Goal: Entertainment & Leisure: Consume media (video, audio)

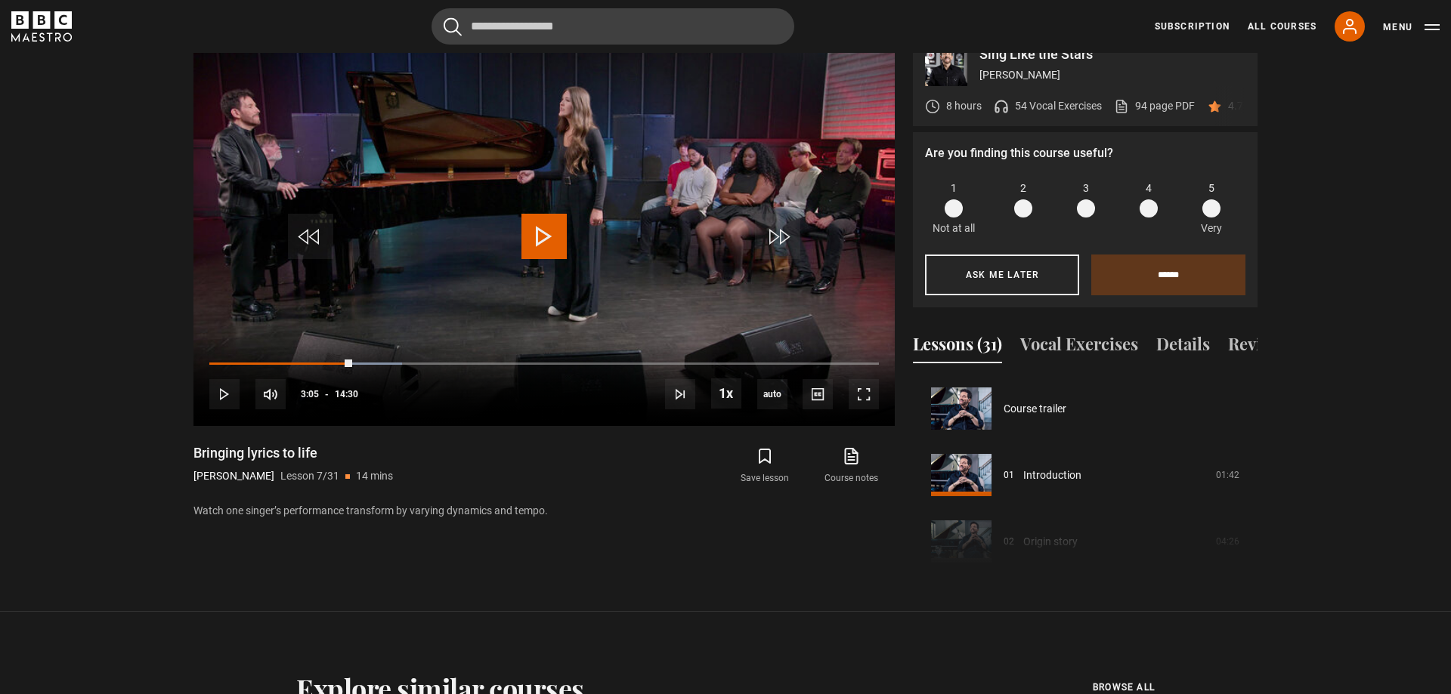
scroll to position [313, 0]
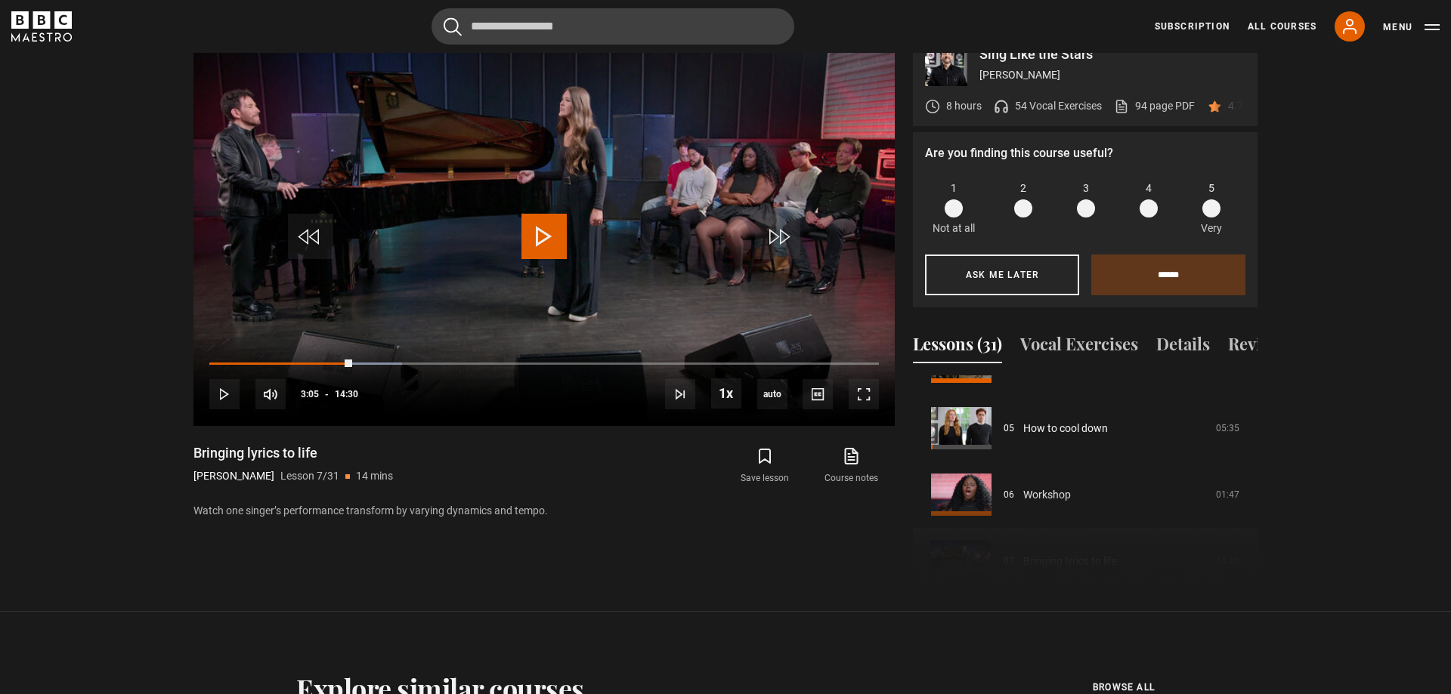
click at [1034, 98] on p "54 Vocal Exercises" at bounding box center [1058, 106] width 87 height 16
click at [996, 107] on icon at bounding box center [1001, 109] width 11 height 5
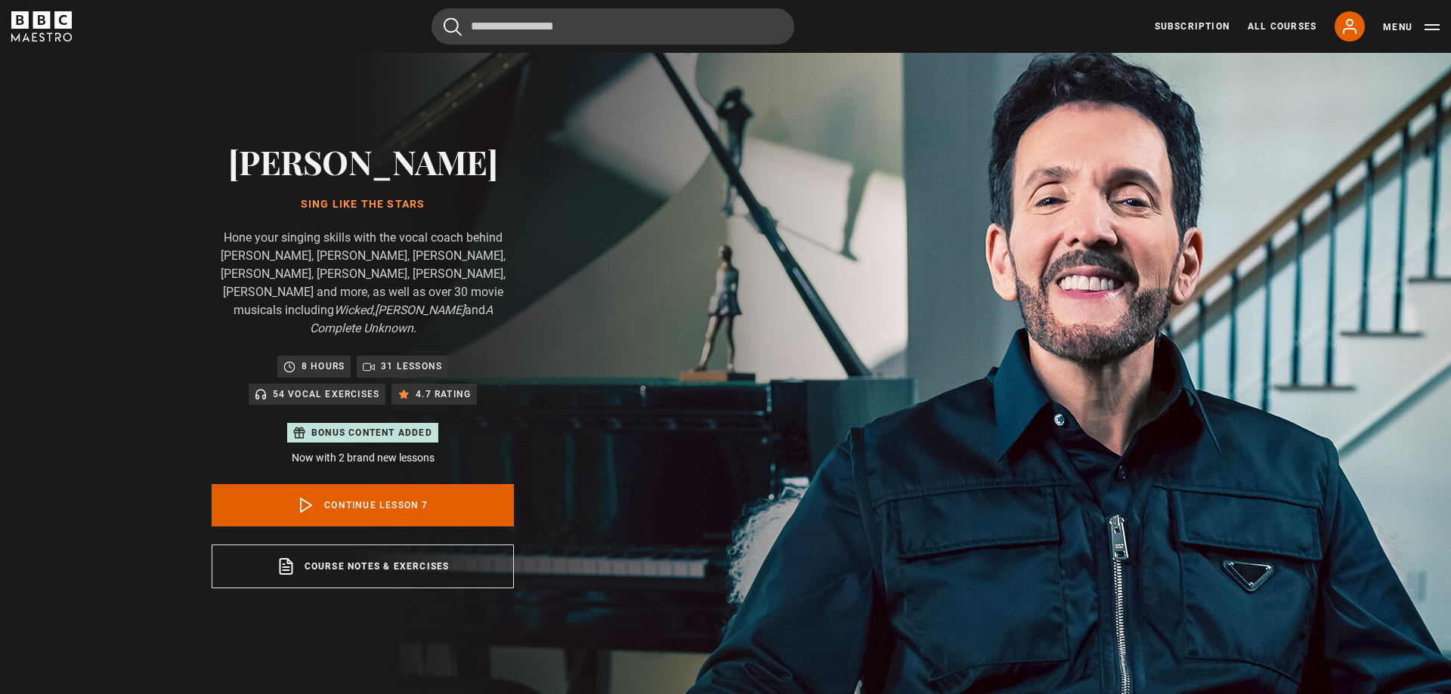
scroll to position [0, 0]
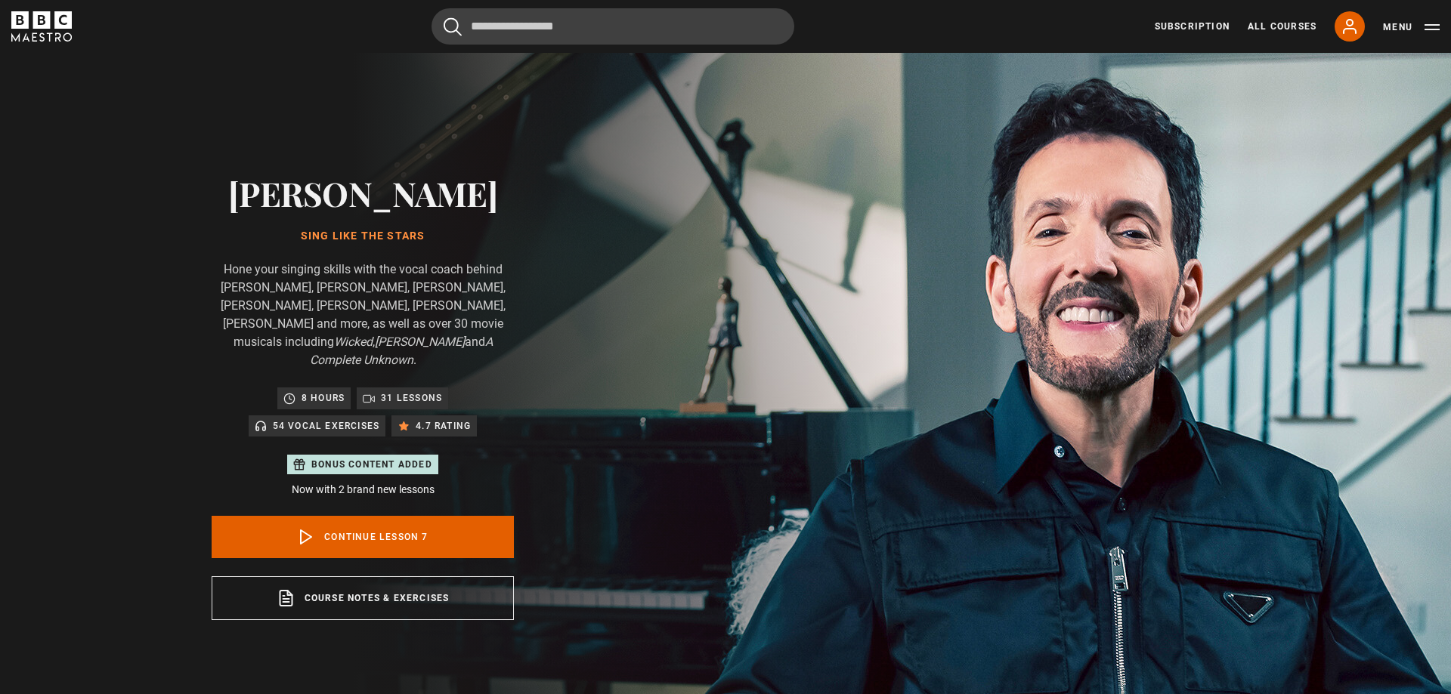
click at [329, 419] on p "54 Vocal Exercises" at bounding box center [326, 426] width 107 height 15
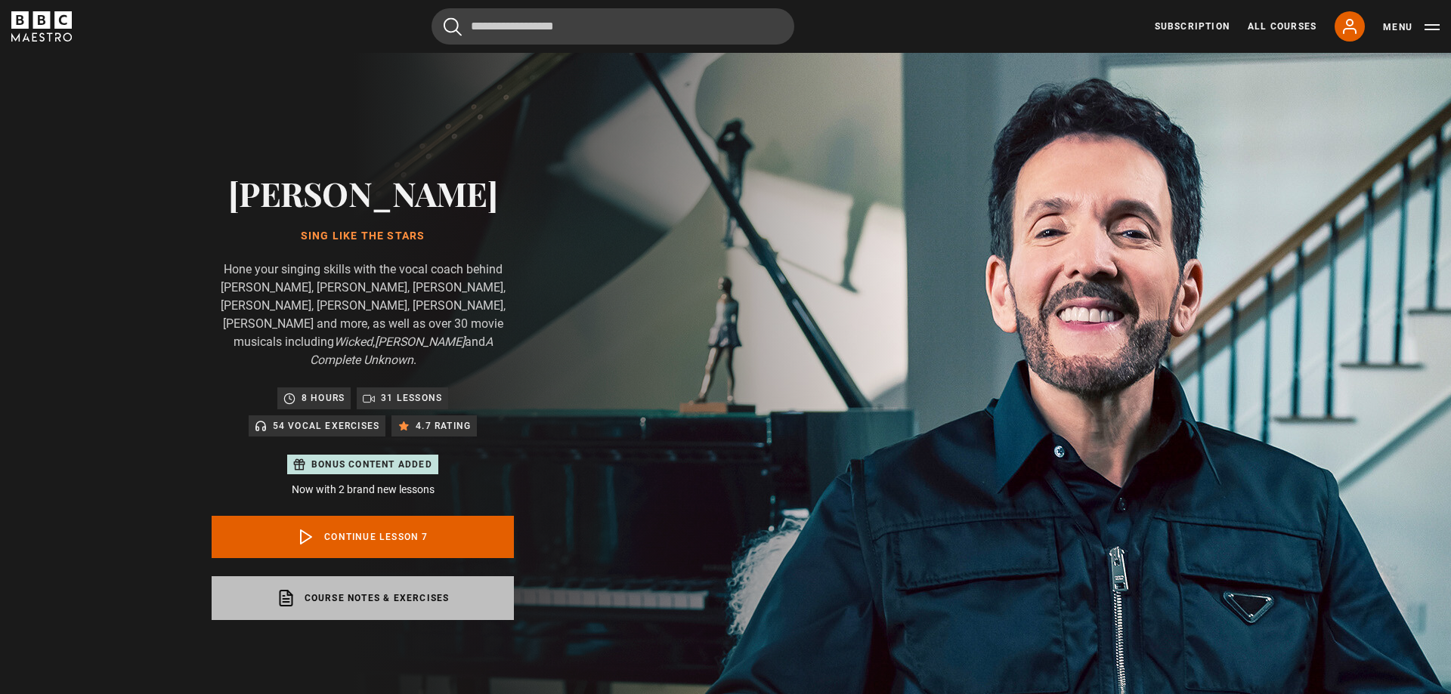
click at [356, 584] on link "Course notes & exercises opens in a new tab" at bounding box center [363, 599] width 302 height 44
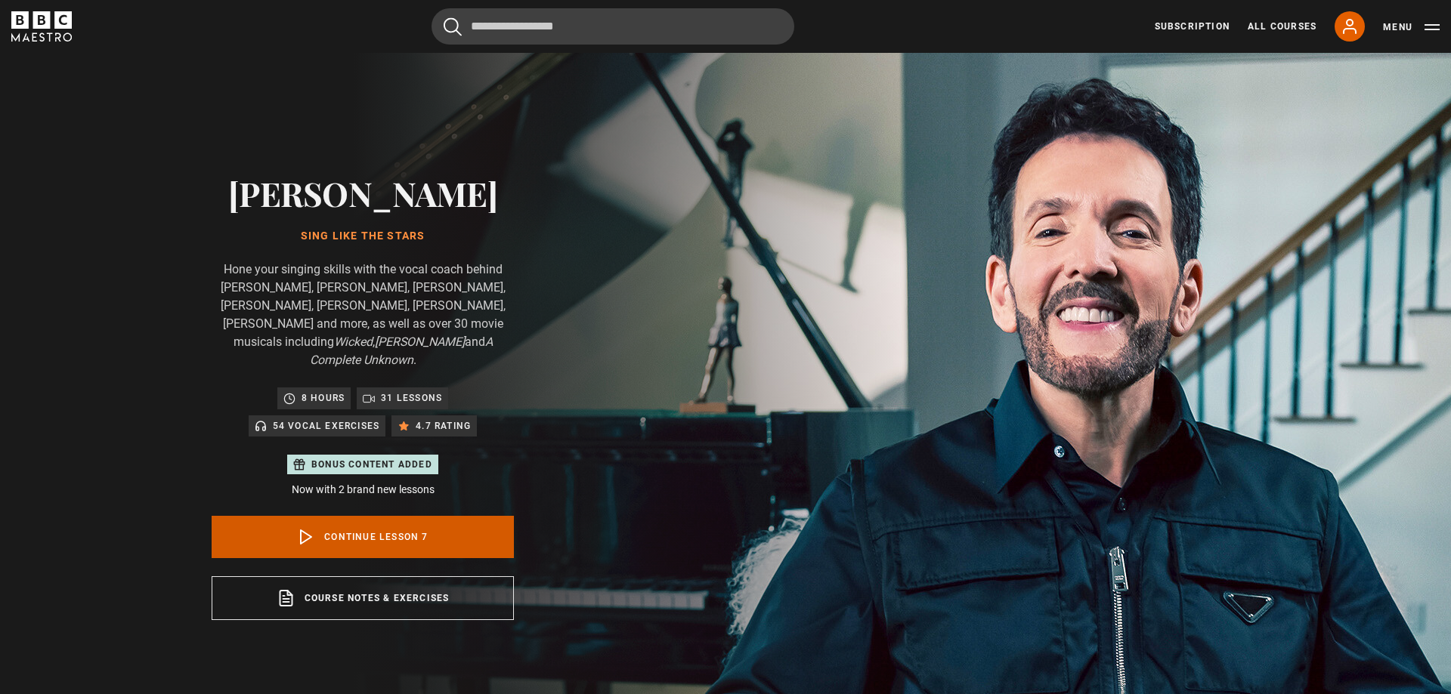
click at [431, 516] on link "Continue lesson 7" at bounding box center [363, 537] width 302 height 42
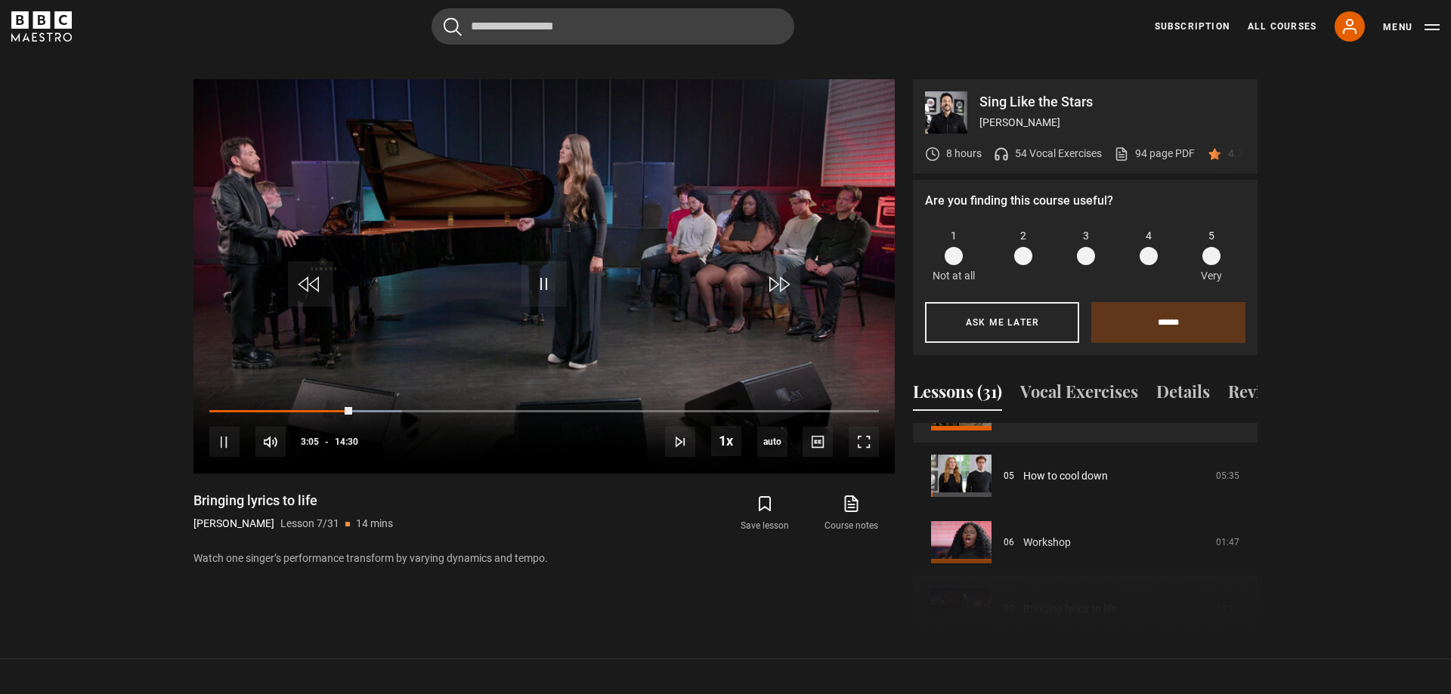
scroll to position [723, 0]
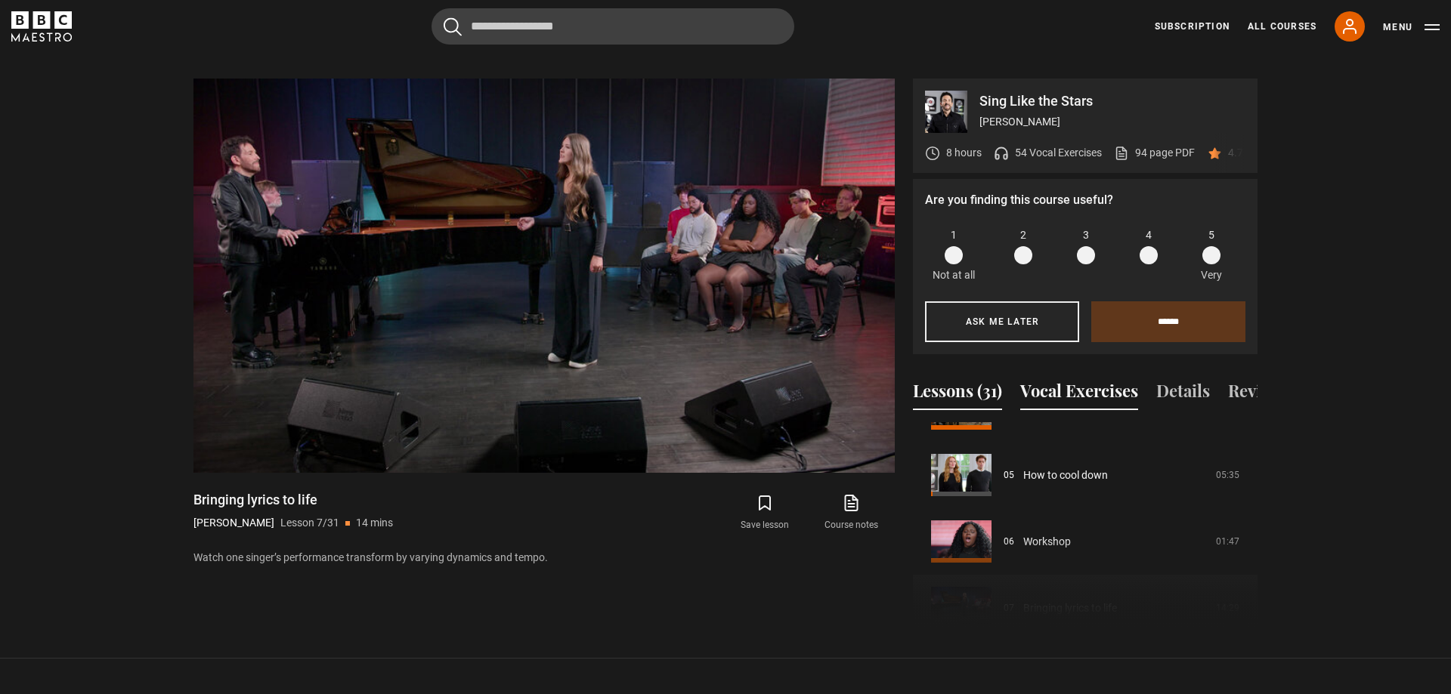
click at [1078, 379] on button "Vocal Exercises" at bounding box center [1079, 395] width 118 height 32
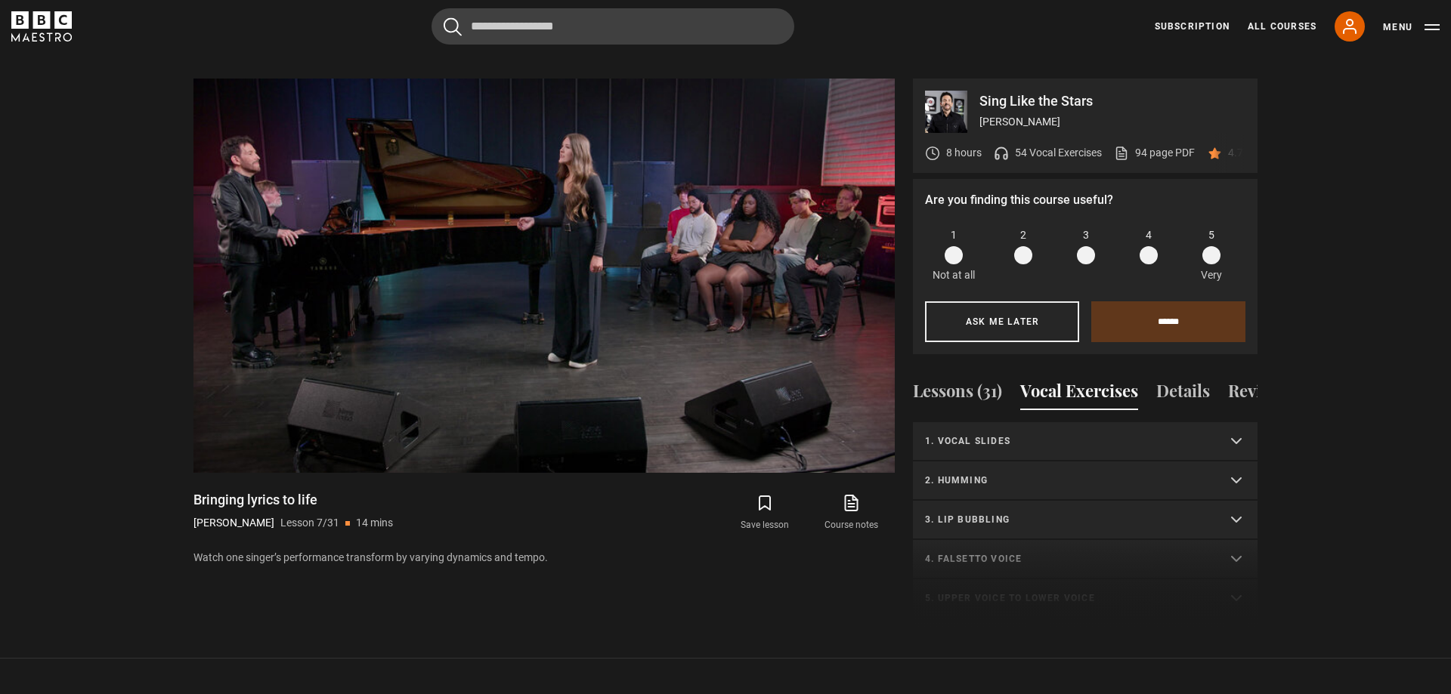
click at [1020, 434] on p "1. Vocal slides" at bounding box center [1067, 441] width 284 height 14
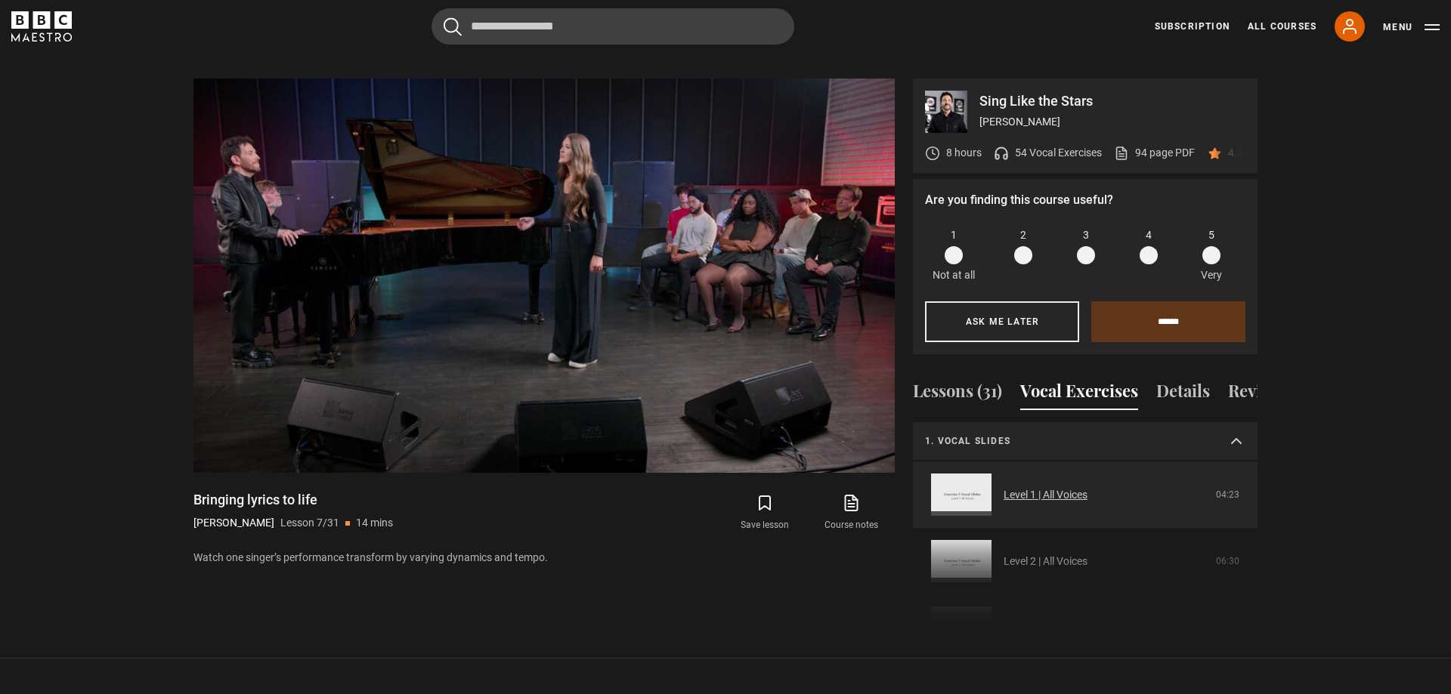
click at [1019, 487] on link "Level 1 | All Voices" at bounding box center [1045, 495] width 84 height 16
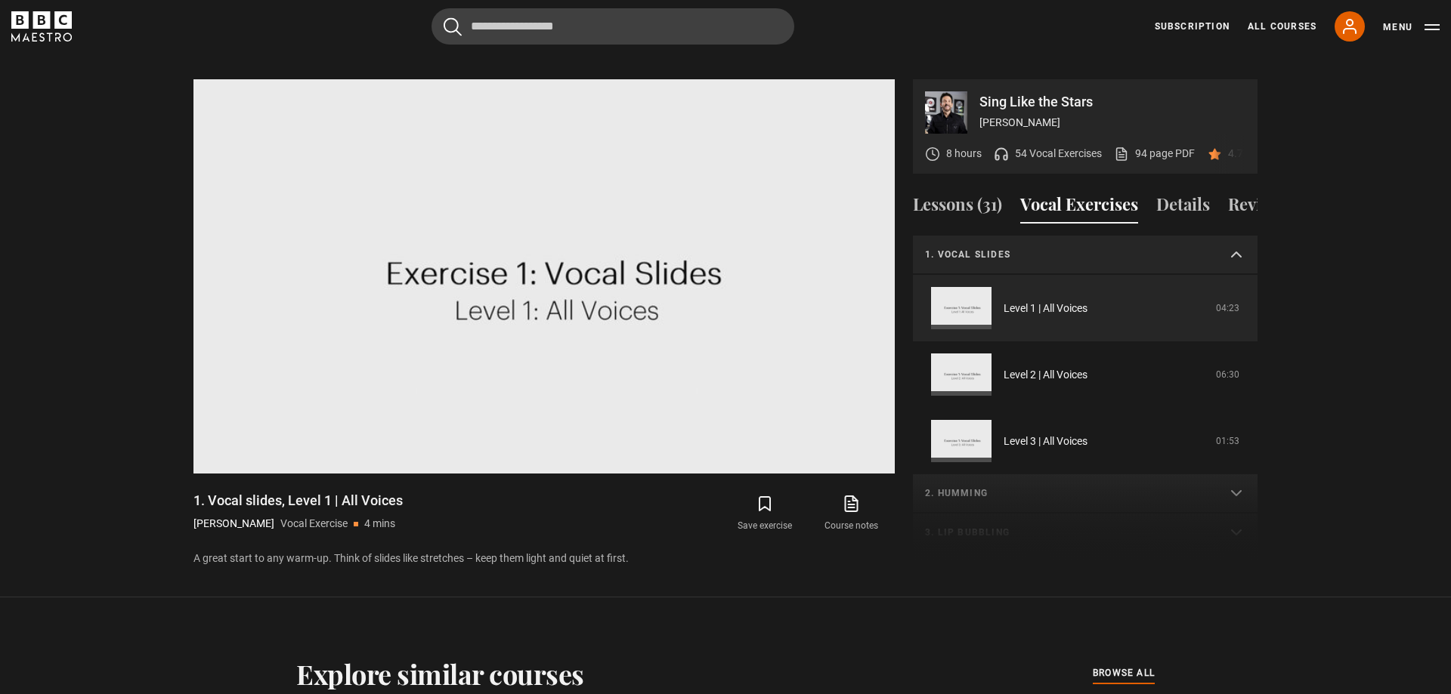
click at [1023, 248] on p "1. Vocal slides" at bounding box center [1067, 255] width 284 height 14
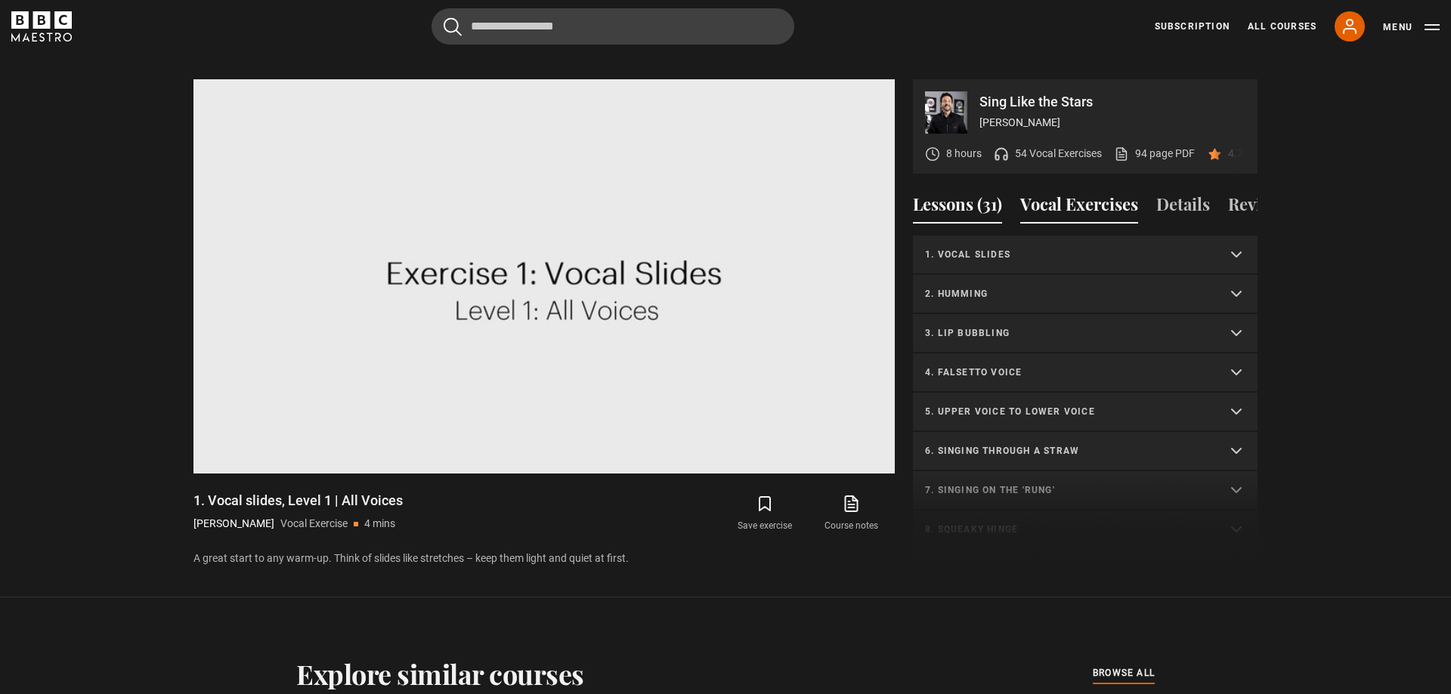
click at [956, 192] on button "Lessons (31)" at bounding box center [957, 208] width 89 height 32
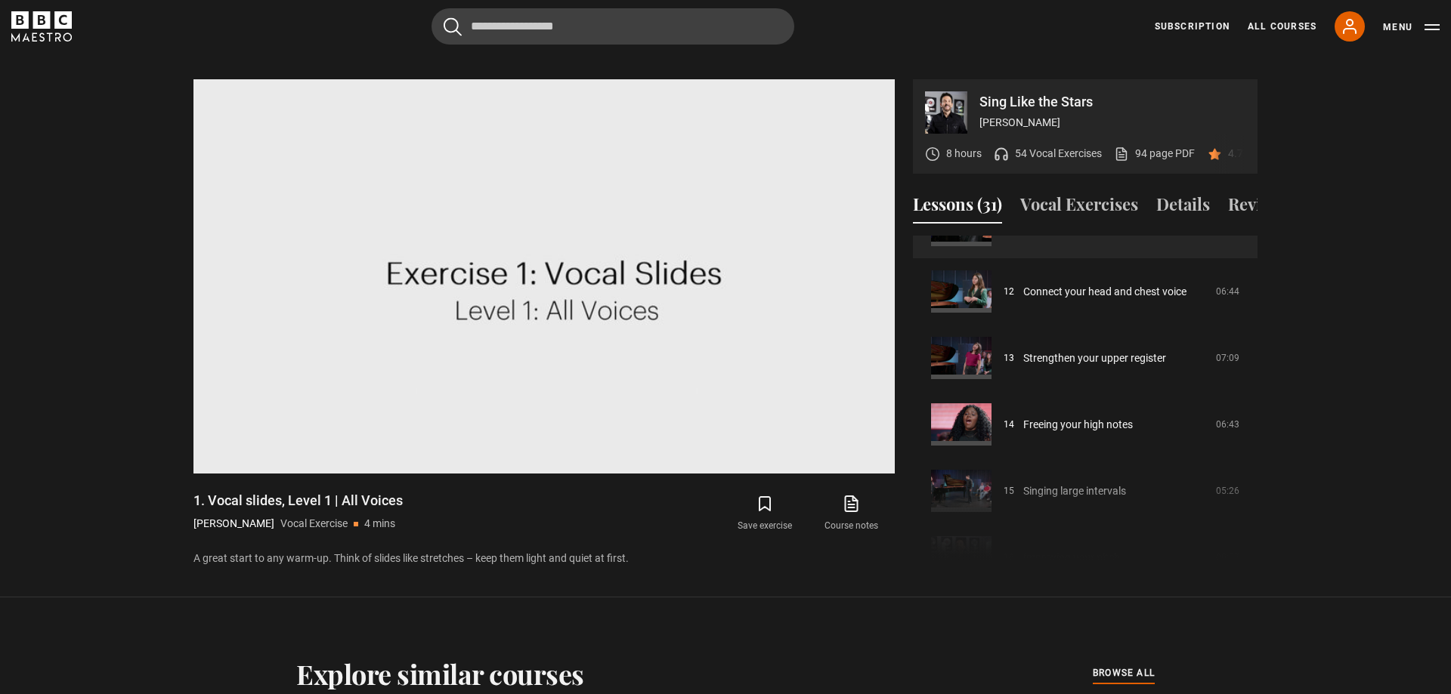
scroll to position [861, 0]
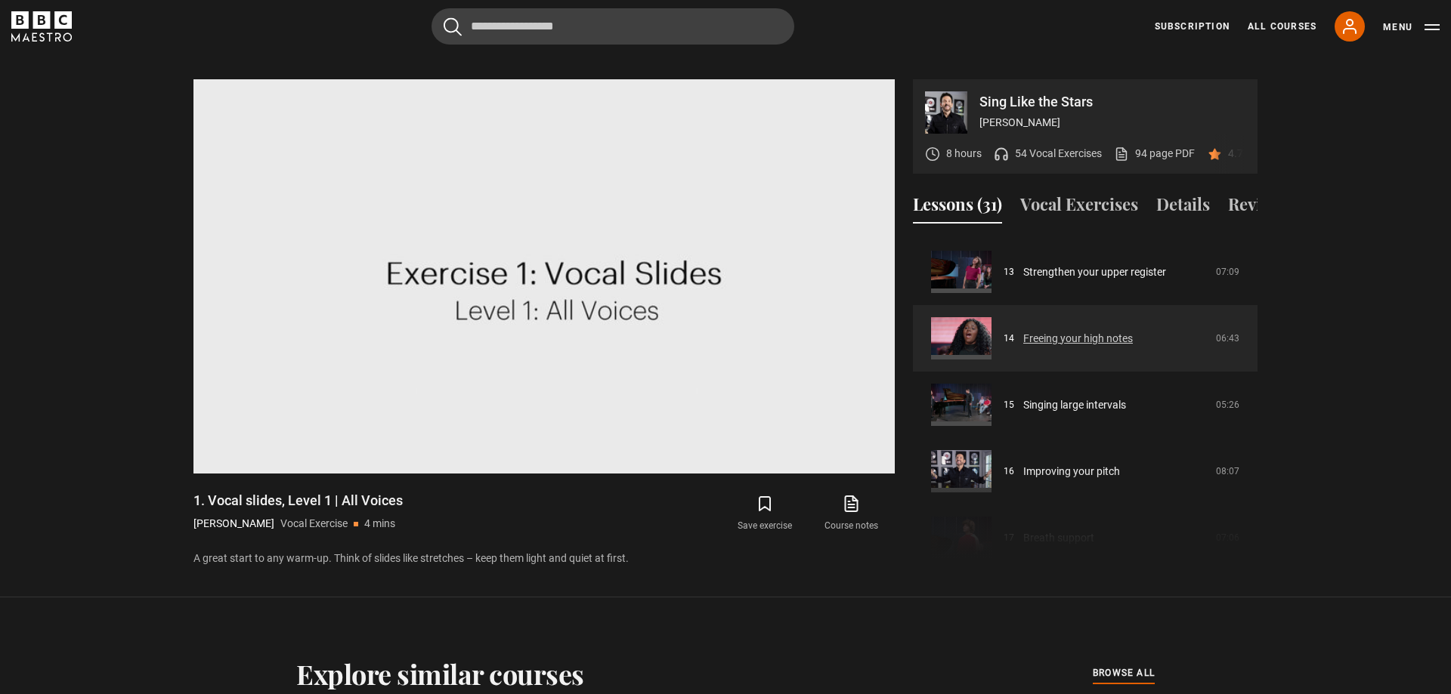
click at [1078, 331] on link "Freeing your high notes" at bounding box center [1078, 339] width 110 height 16
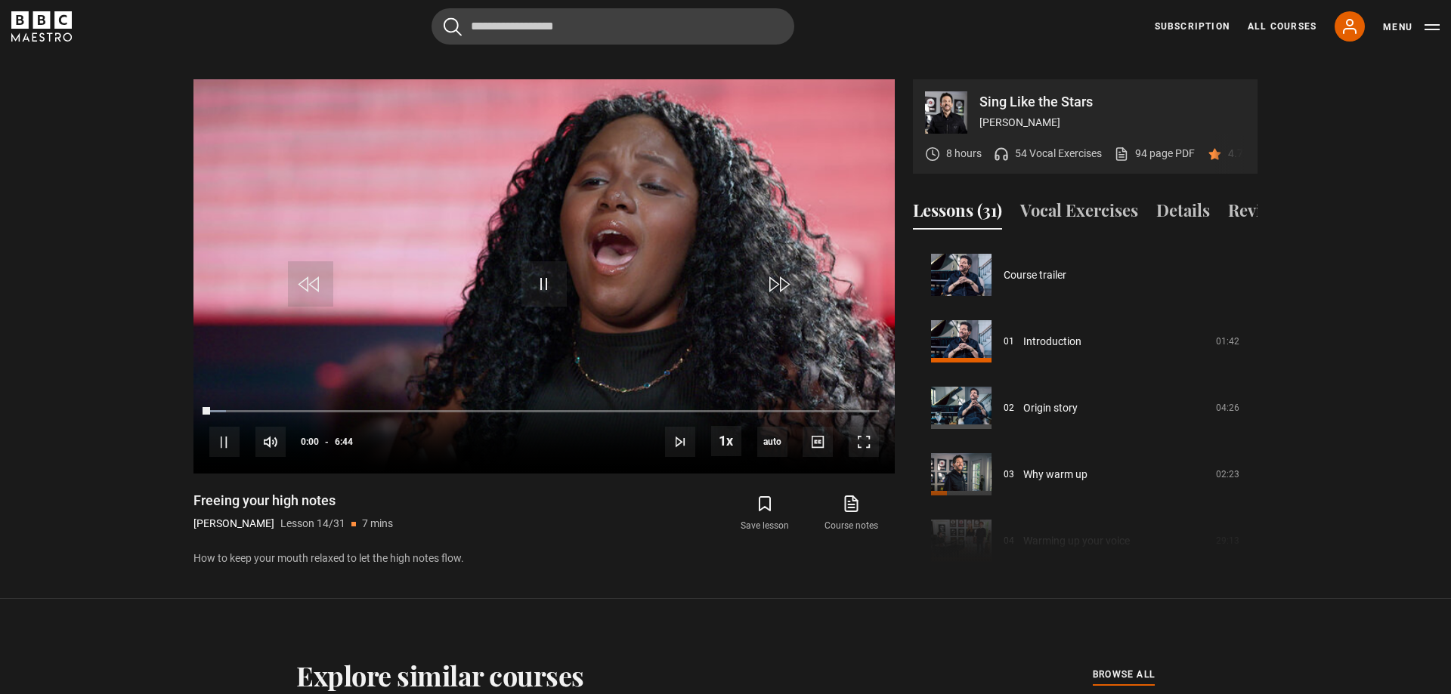
scroll to position [864, 0]
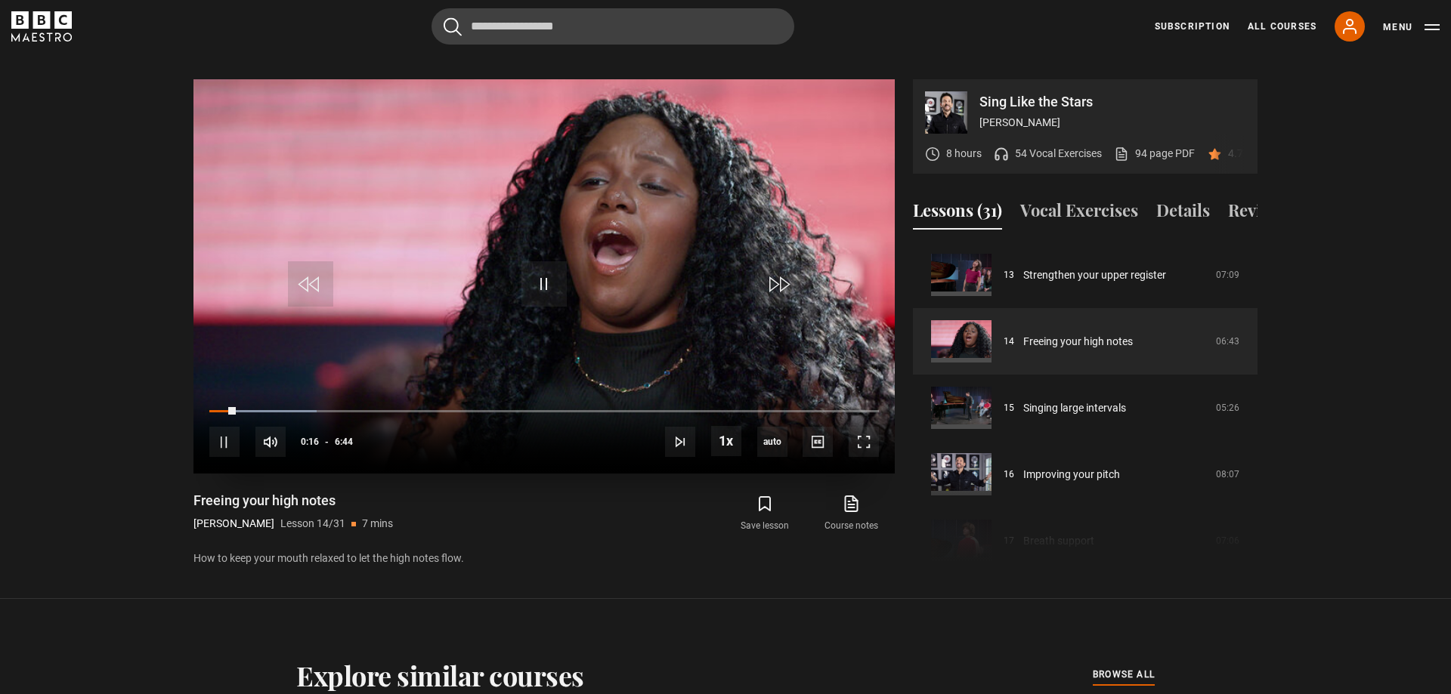
click at [256, 391] on div "10s Skip Back 10 seconds Pause 10s Skip Forward 10 seconds Loaded : 16.09% 0:18…" at bounding box center [543, 433] width 701 height 84
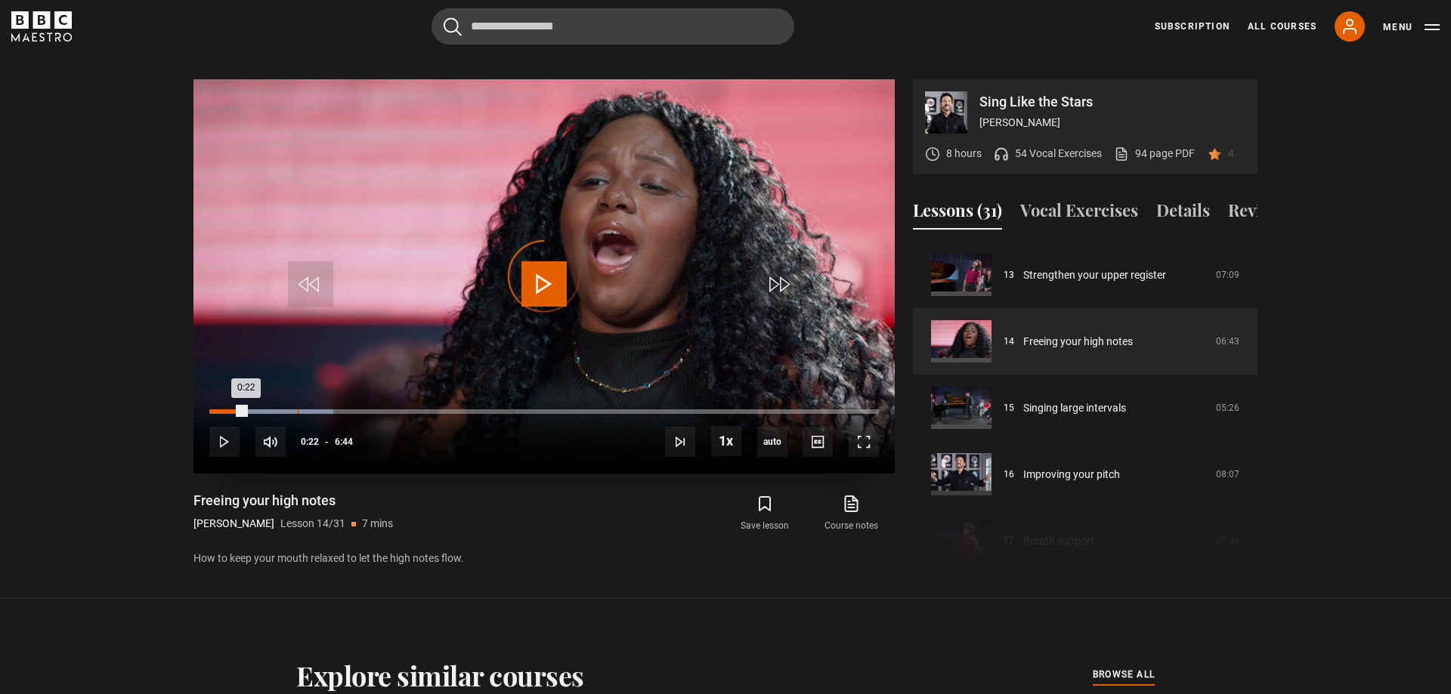
click at [297, 410] on div "Loaded : 18.56% 0:52 0:22" at bounding box center [543, 412] width 669 height 5
click at [321, 410] on div "Loaded : 21.04% 1:07 0:54" at bounding box center [543, 412] width 669 height 5
click at [360, 410] on div "Loaded : 23.51% 1:31 1:31" at bounding box center [543, 412] width 669 height 5
click at [385, 410] on div "Loaded : 27.23% 1:45 1:32" at bounding box center [543, 412] width 669 height 5
click at [413, 410] on div "2:02" at bounding box center [413, 412] width 2 height 5
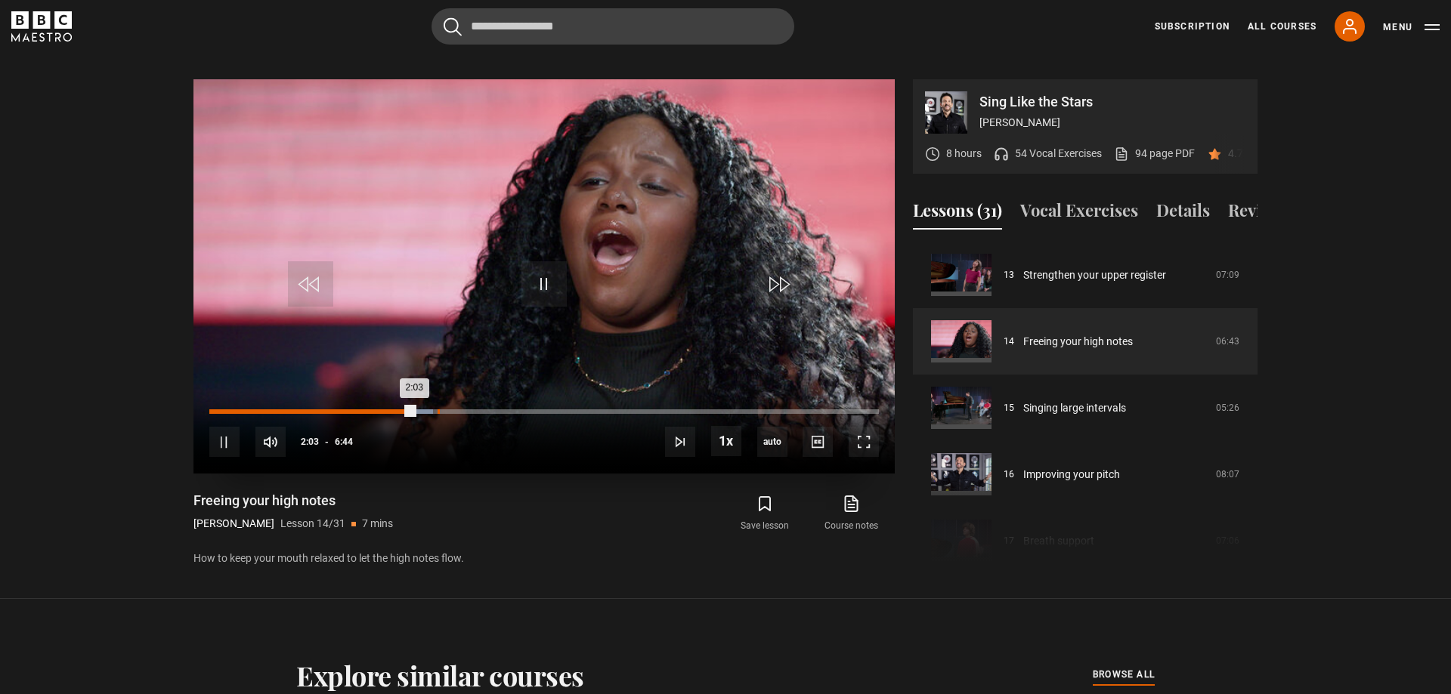
click at [438, 410] on div "Loaded : 33.42% 2:17 2:03" at bounding box center [543, 412] width 669 height 5
click at [454, 410] on div "Loaded : 37.13% 2:27 2:19" at bounding box center [543, 412] width 669 height 5
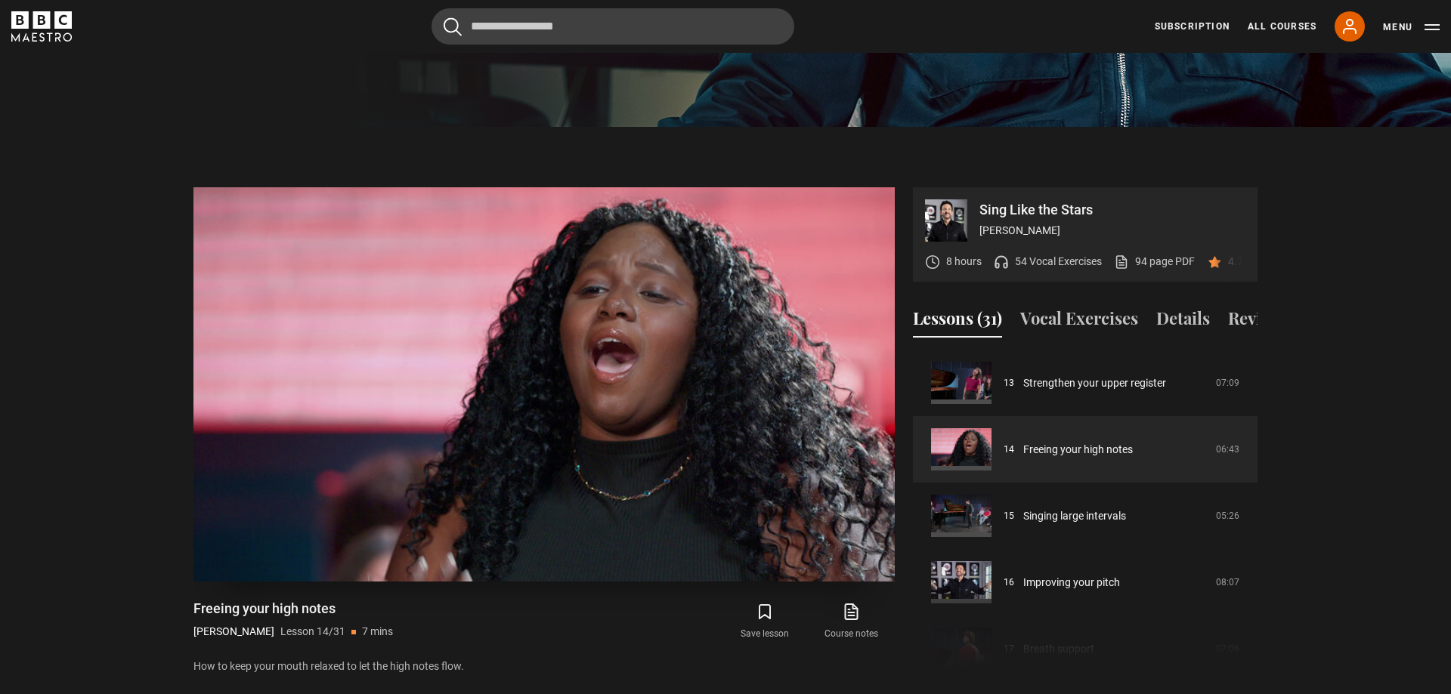
scroll to position [645, 0]
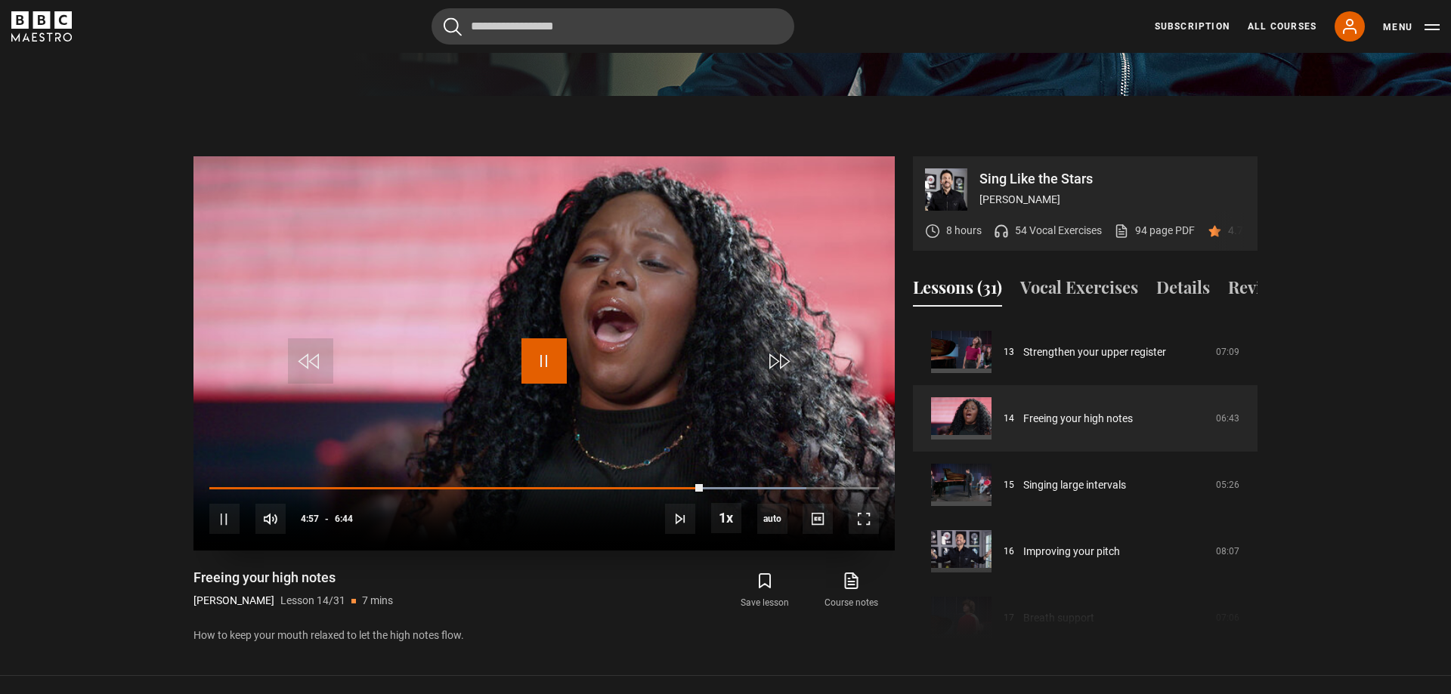
click at [545, 350] on span "Video Player" at bounding box center [543, 361] width 45 height 45
click at [530, 346] on span "Video Player" at bounding box center [543, 361] width 45 height 45
click at [766, 487] on div "Loaded : 97.77% 5:36 5:36" at bounding box center [543, 489] width 669 height 5
click at [780, 487] on div "Loaded : 99.01% 5:44 5:44" at bounding box center [543, 489] width 669 height 5
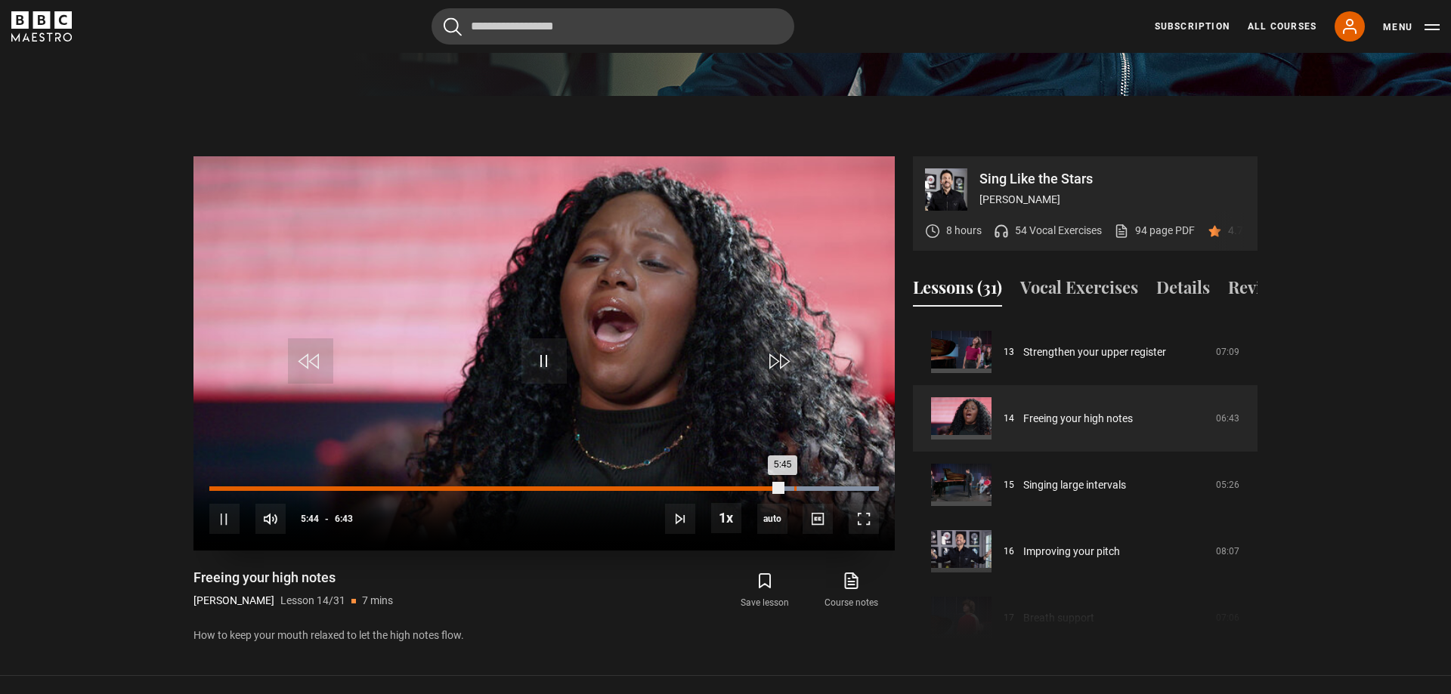
click at [795, 487] on div "Loaded : 100.00% 5:52 5:45" at bounding box center [543, 489] width 669 height 5
click at [808, 487] on div "6:00" at bounding box center [809, 489] width 2 height 5
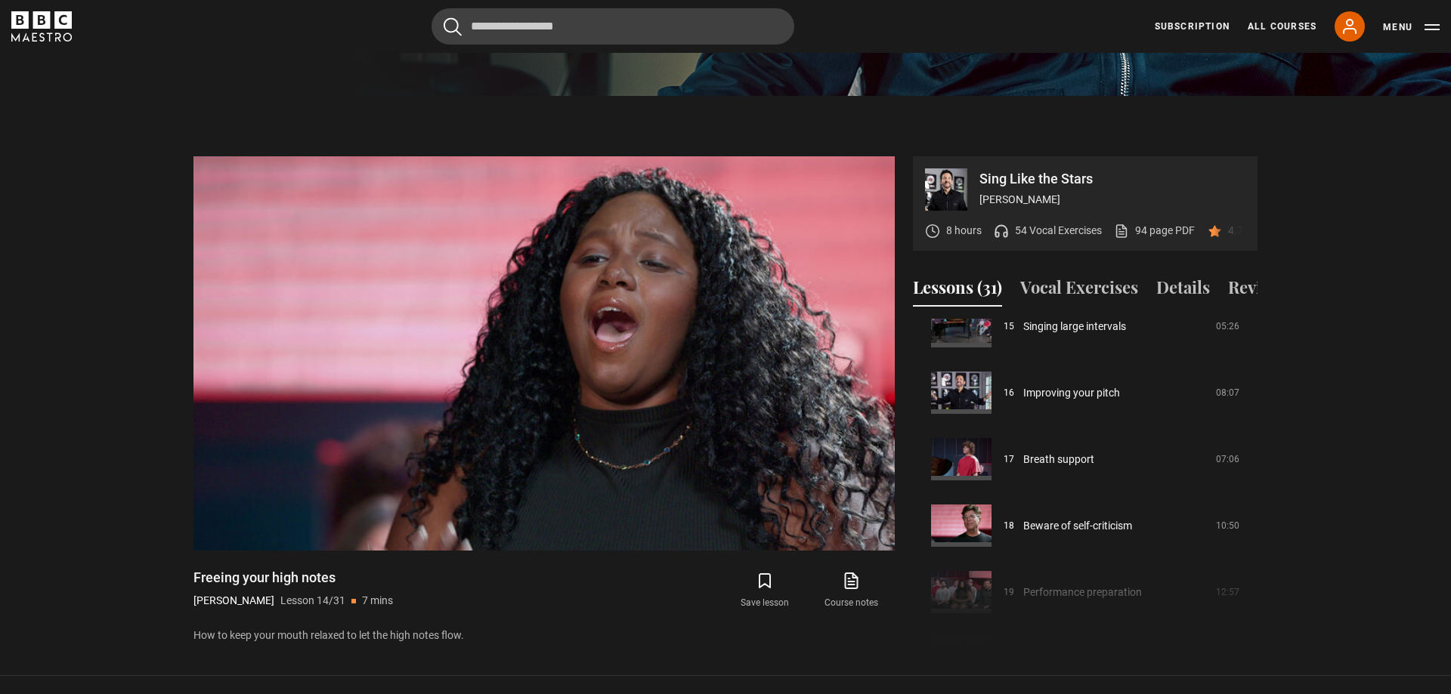
scroll to position [951, 0]
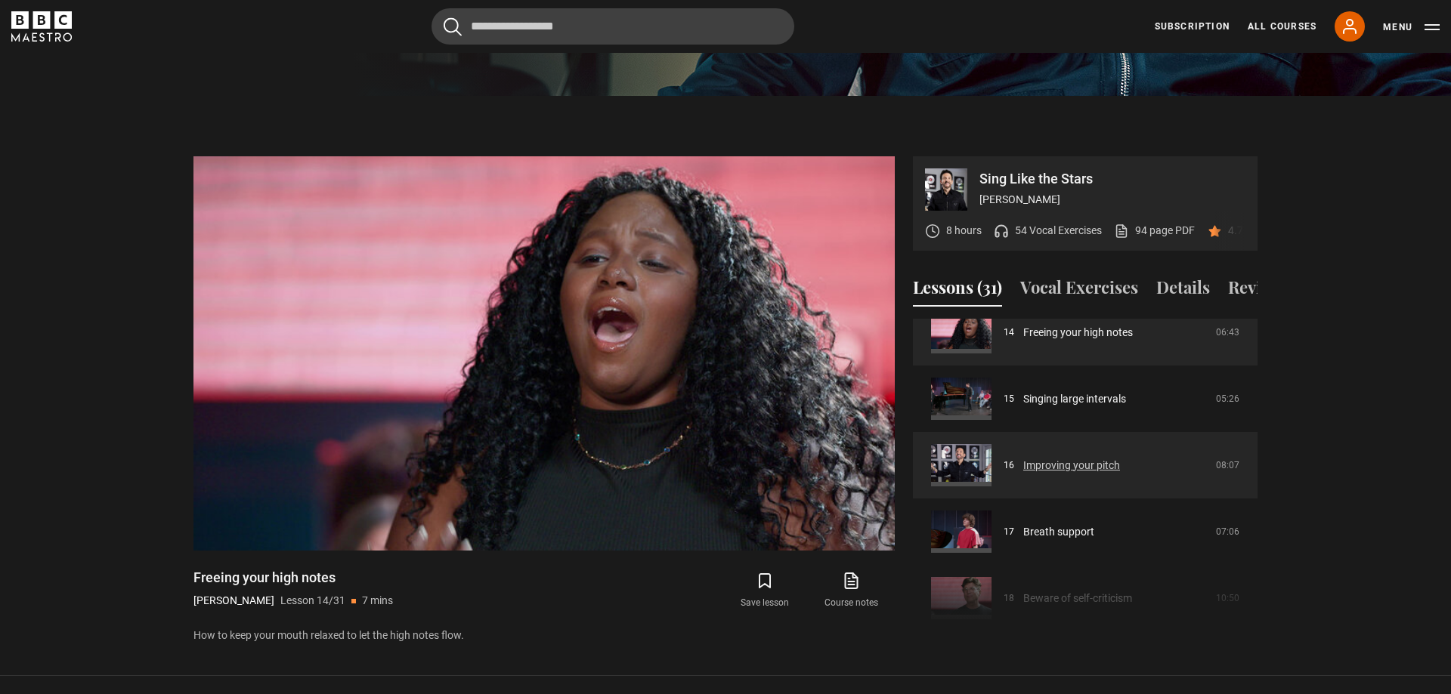
click at [1074, 458] on link "Improving your pitch" at bounding box center [1071, 466] width 97 height 16
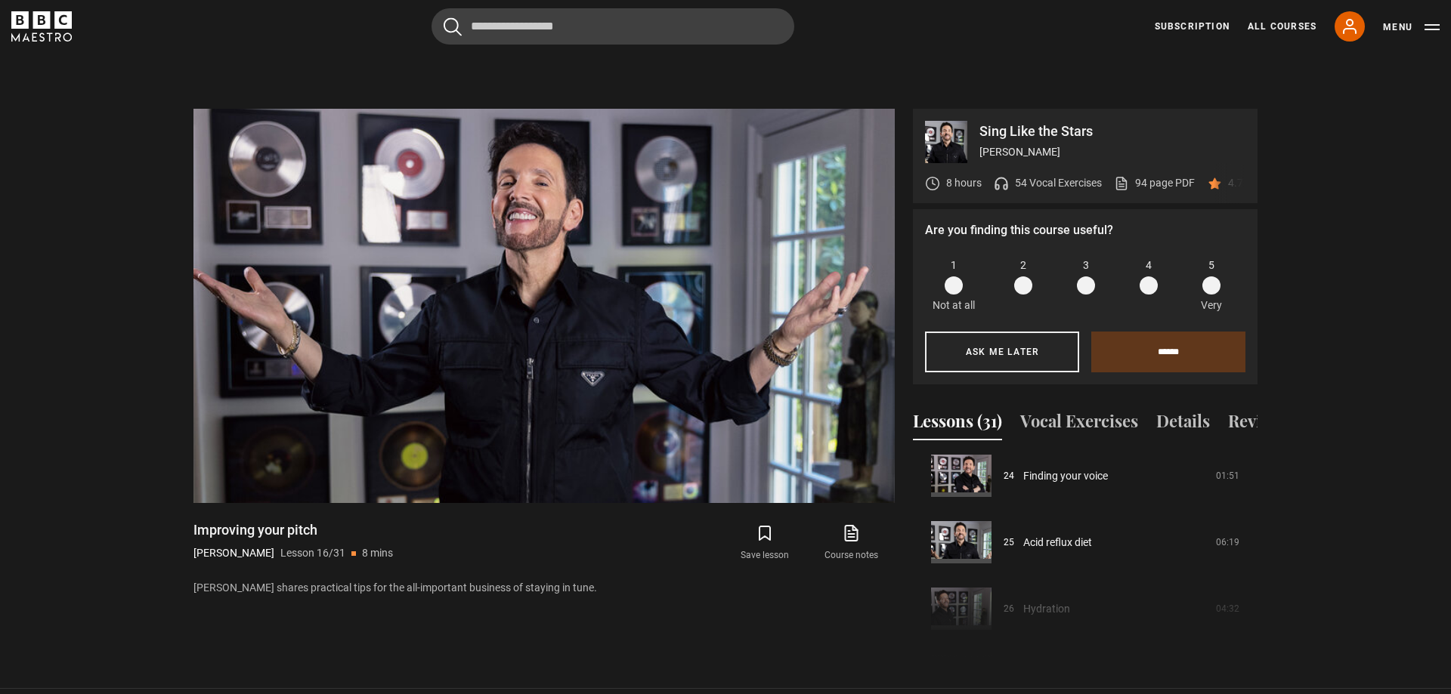
scroll to position [1600, 0]
click at [1170, 409] on button "Details" at bounding box center [1183, 425] width 54 height 32
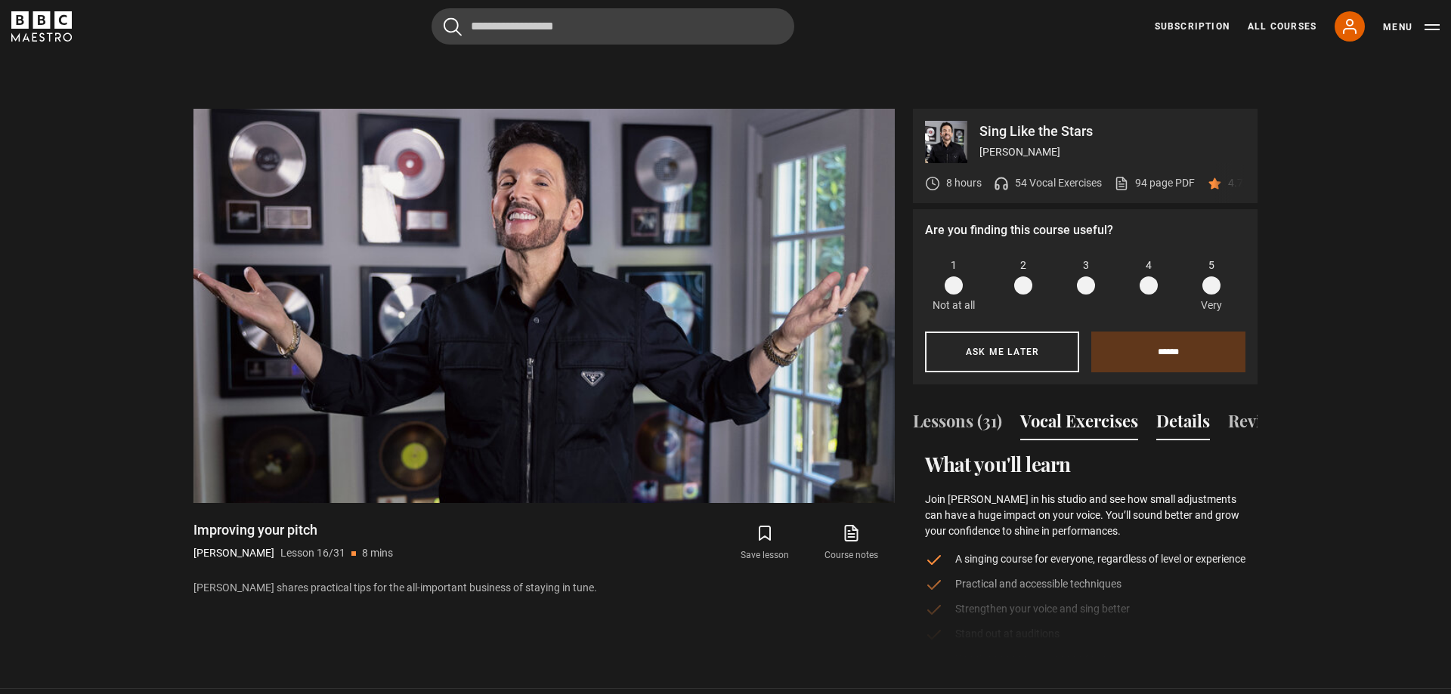
click at [1065, 409] on button "Vocal Exercises" at bounding box center [1079, 425] width 118 height 32
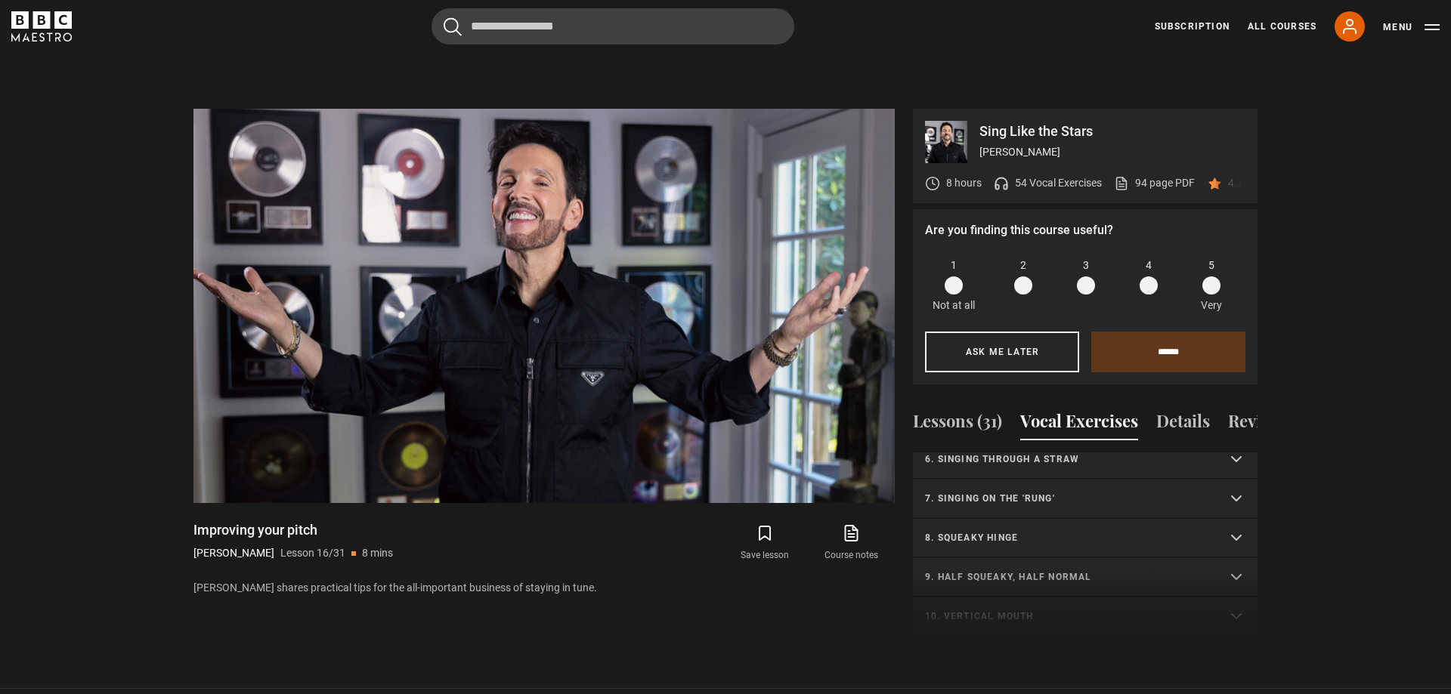
scroll to position [157, 0]
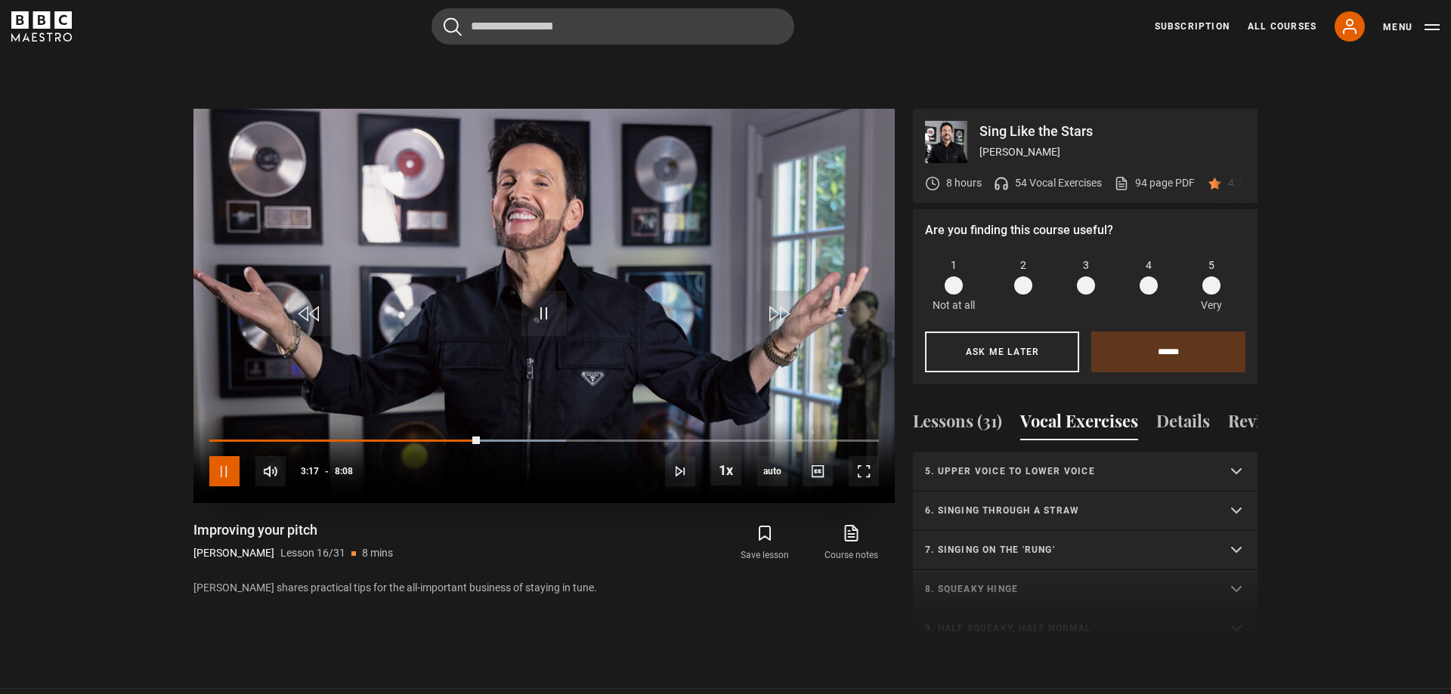
click at [216, 456] on span "Video Player" at bounding box center [224, 471] width 30 height 30
click at [546, 291] on span "Video Player" at bounding box center [543, 313] width 45 height 45
click at [548, 299] on span "Video Player" at bounding box center [543, 313] width 45 height 45
click at [543, 291] on span "Video Player" at bounding box center [543, 313] width 45 height 45
